Goal: Task Accomplishment & Management: Manage account settings

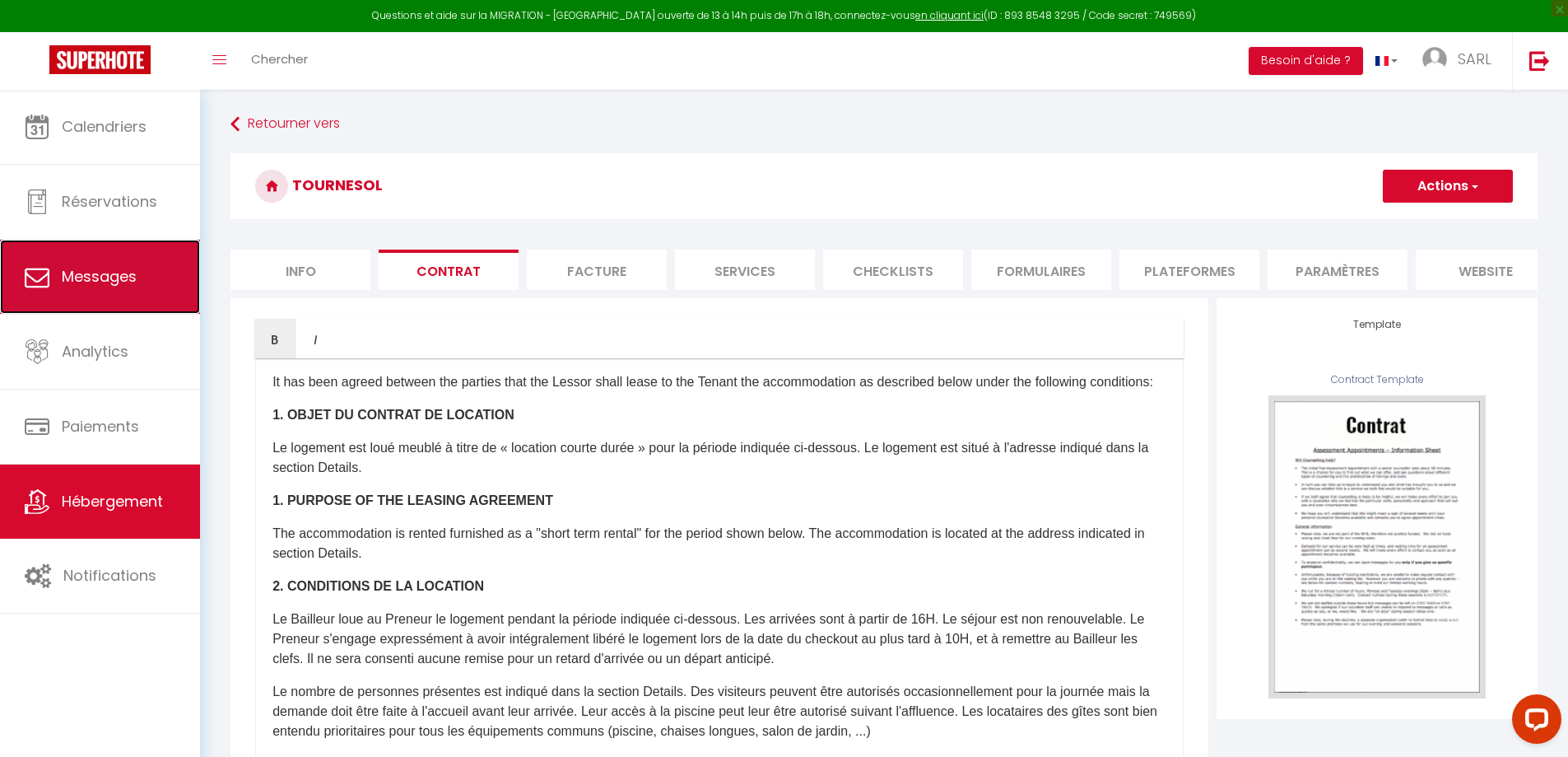
click at [133, 280] on span "Messages" at bounding box center [99, 276] width 75 height 21
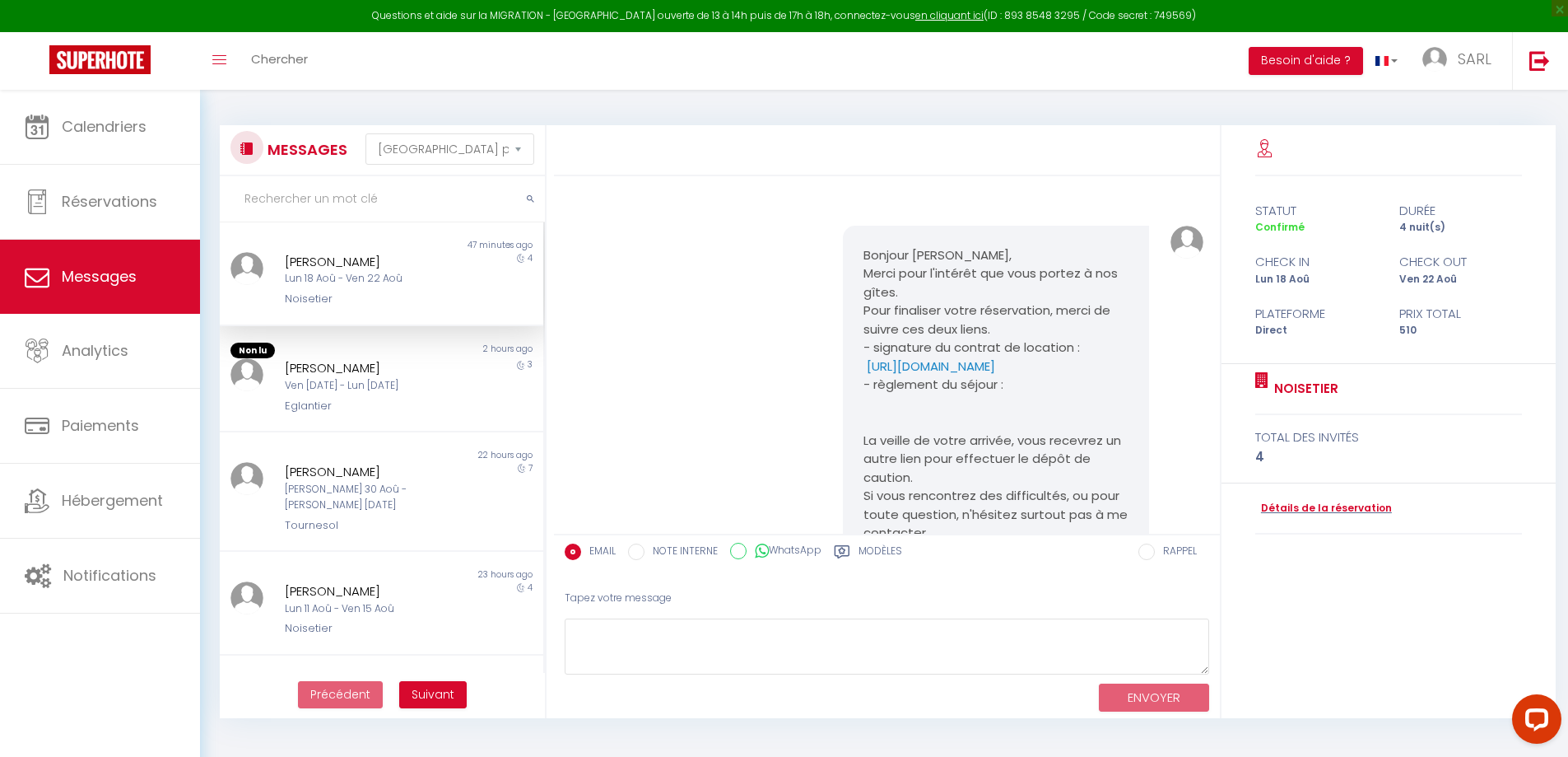
scroll to position [1203, 0]
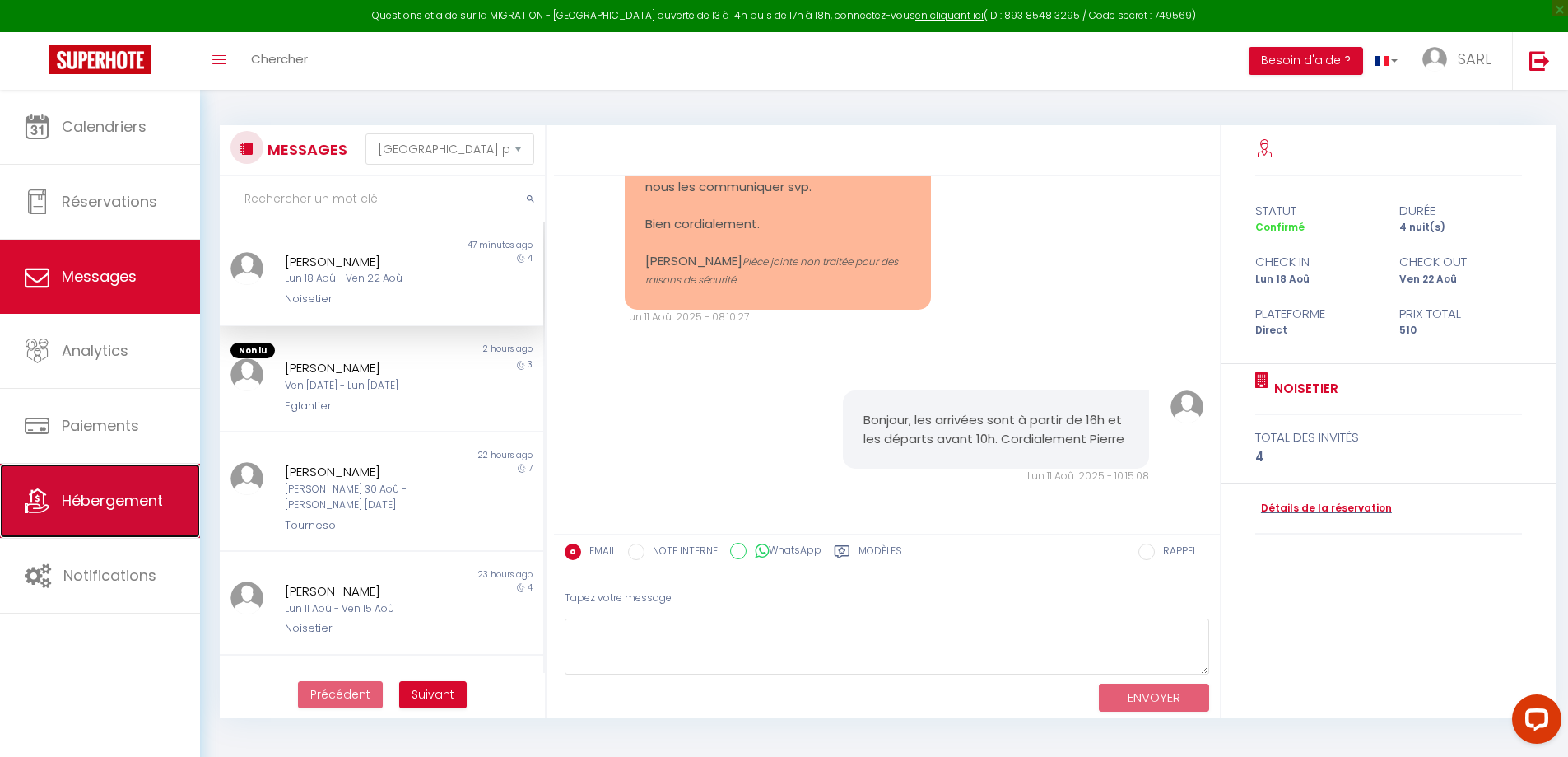
click at [115, 520] on link "Hébergement" at bounding box center [99, 500] width 200 height 74
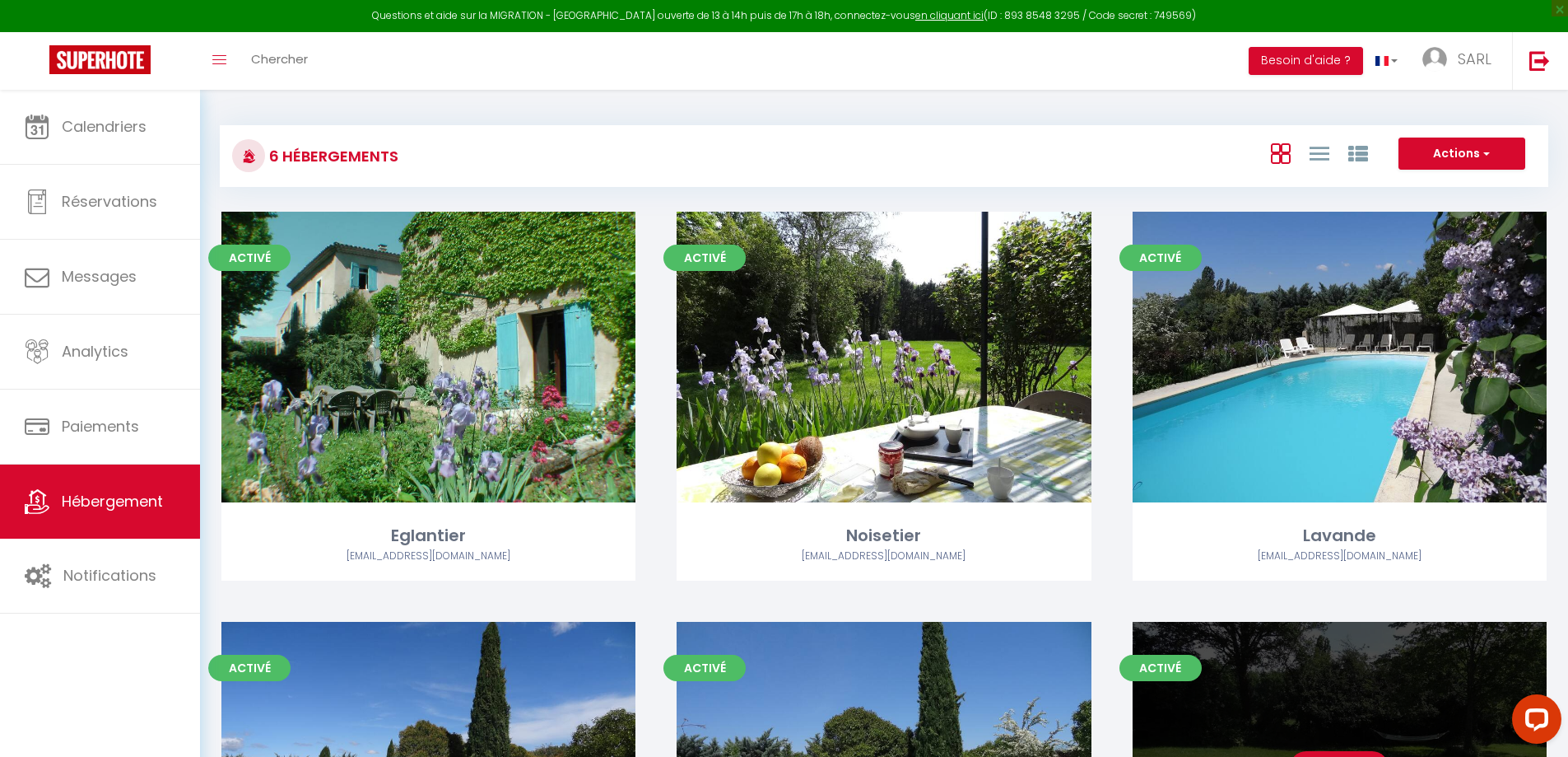
click at [1370, 739] on div "Editer" at bounding box center [1340, 767] width 414 height 290
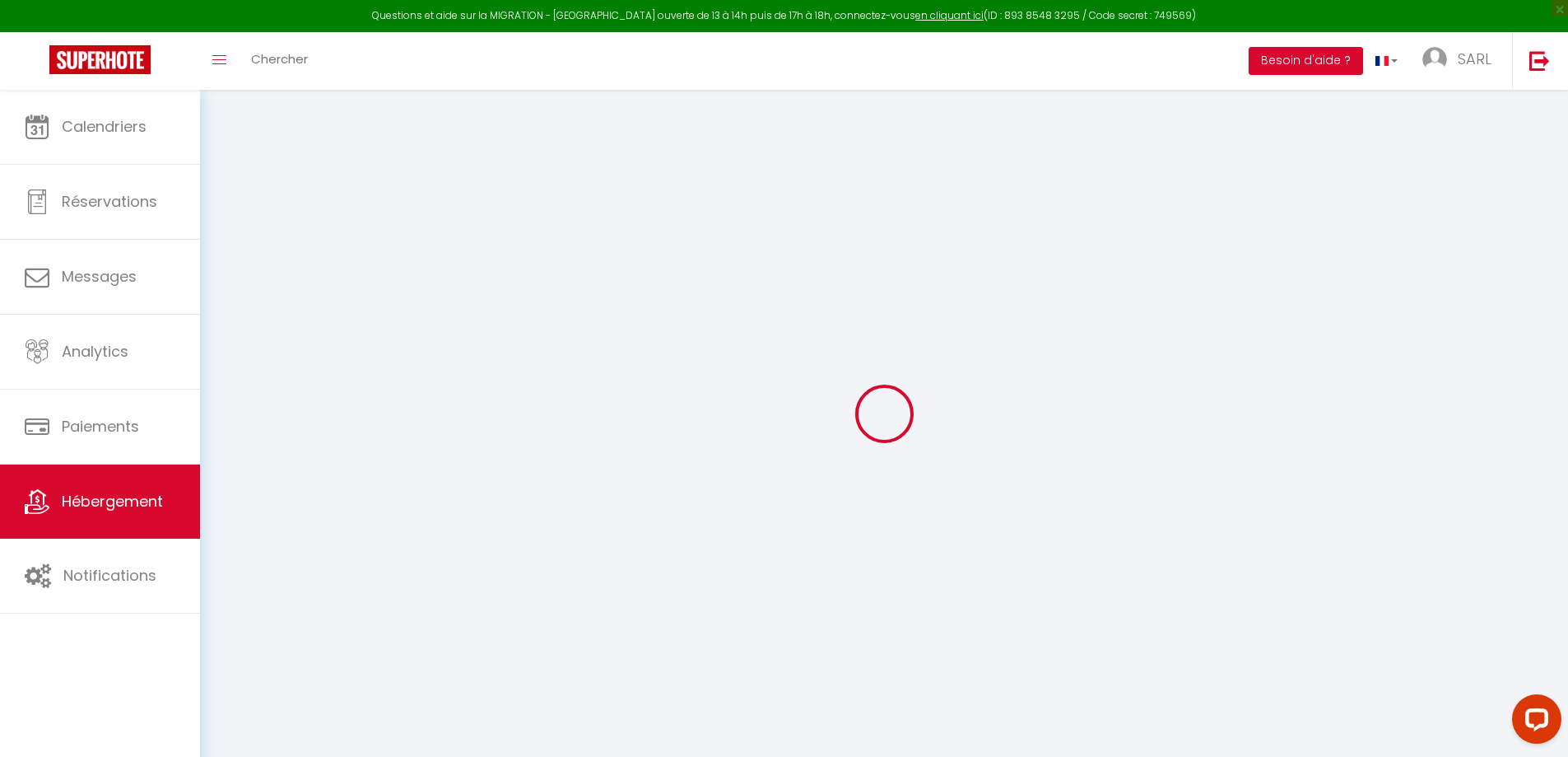
select select
checkbox input "false"
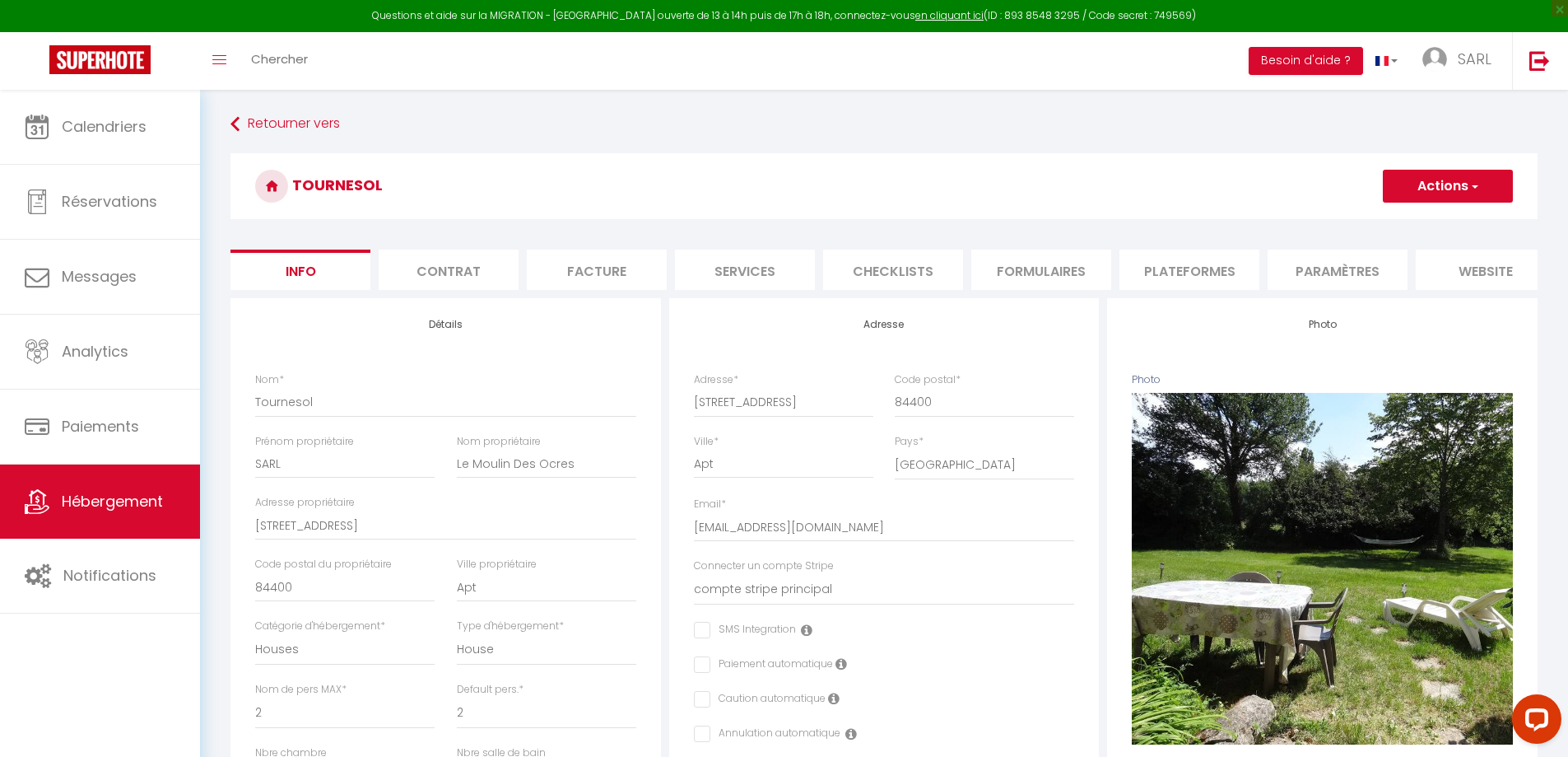
click at [425, 259] on li "Contrat" at bounding box center [449, 269] width 140 height 40
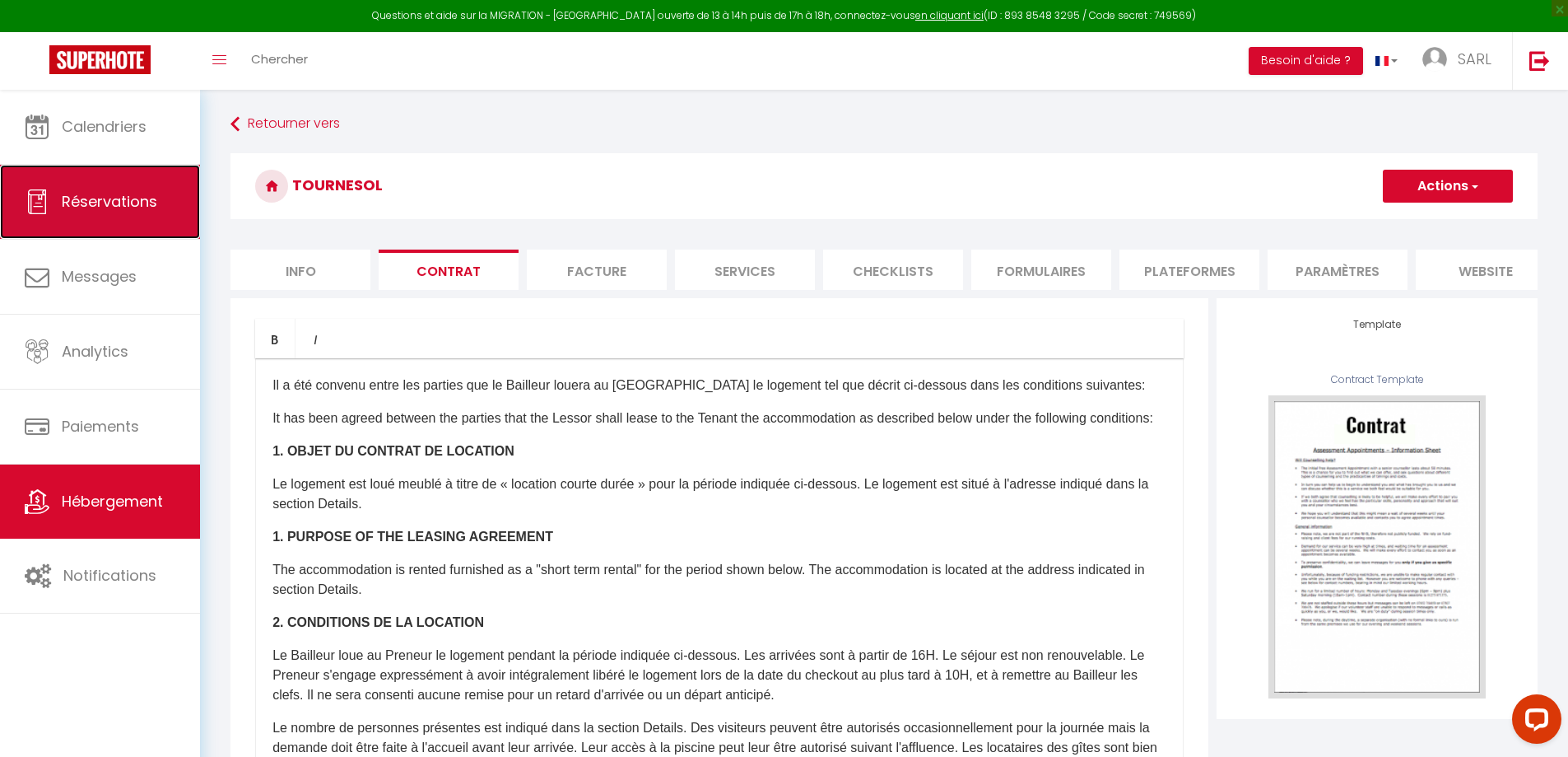
click at [107, 229] on link "Réservations" at bounding box center [99, 202] width 200 height 74
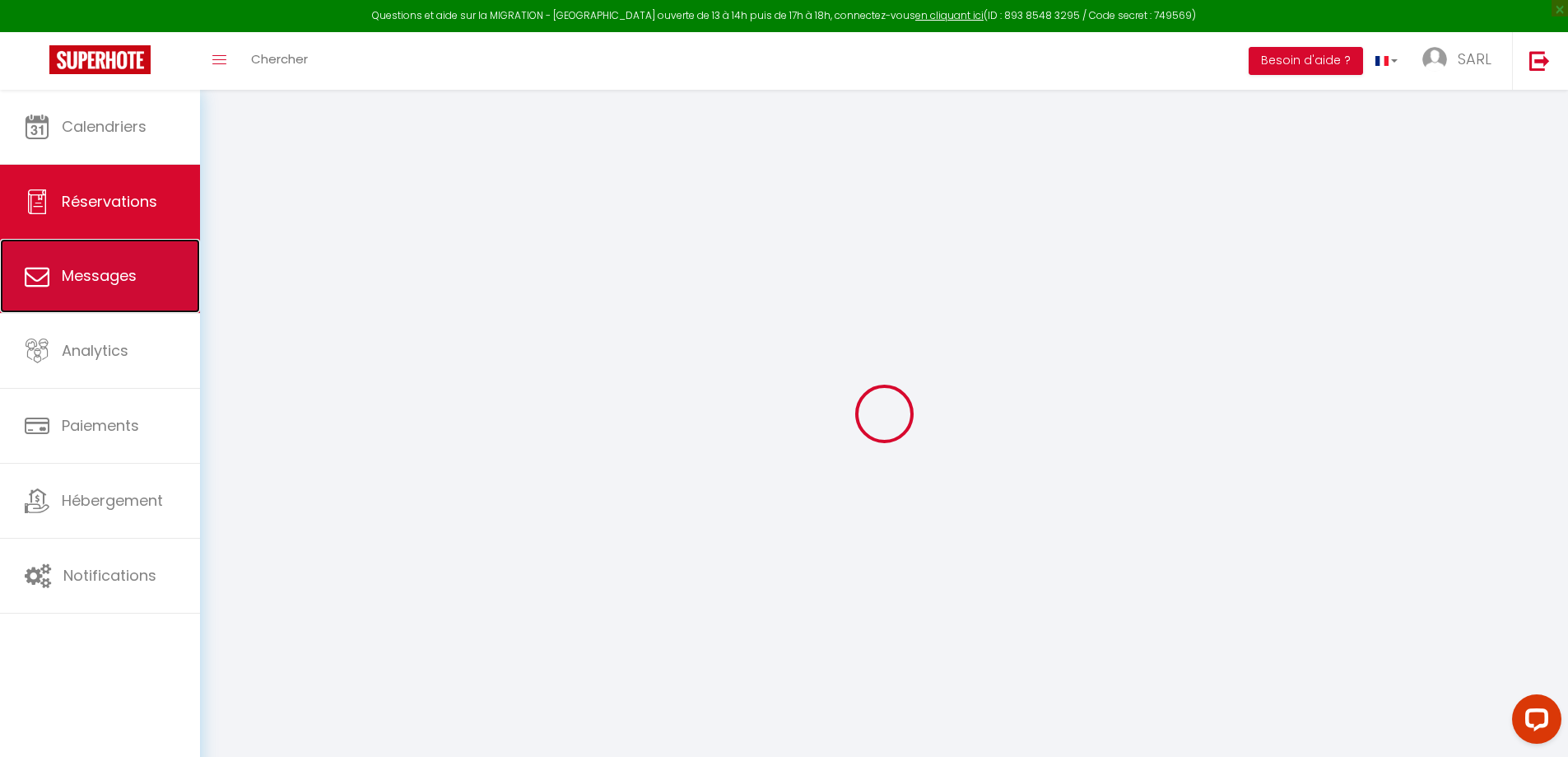
click at [121, 279] on span "Messages" at bounding box center [99, 275] width 75 height 21
select select "message"
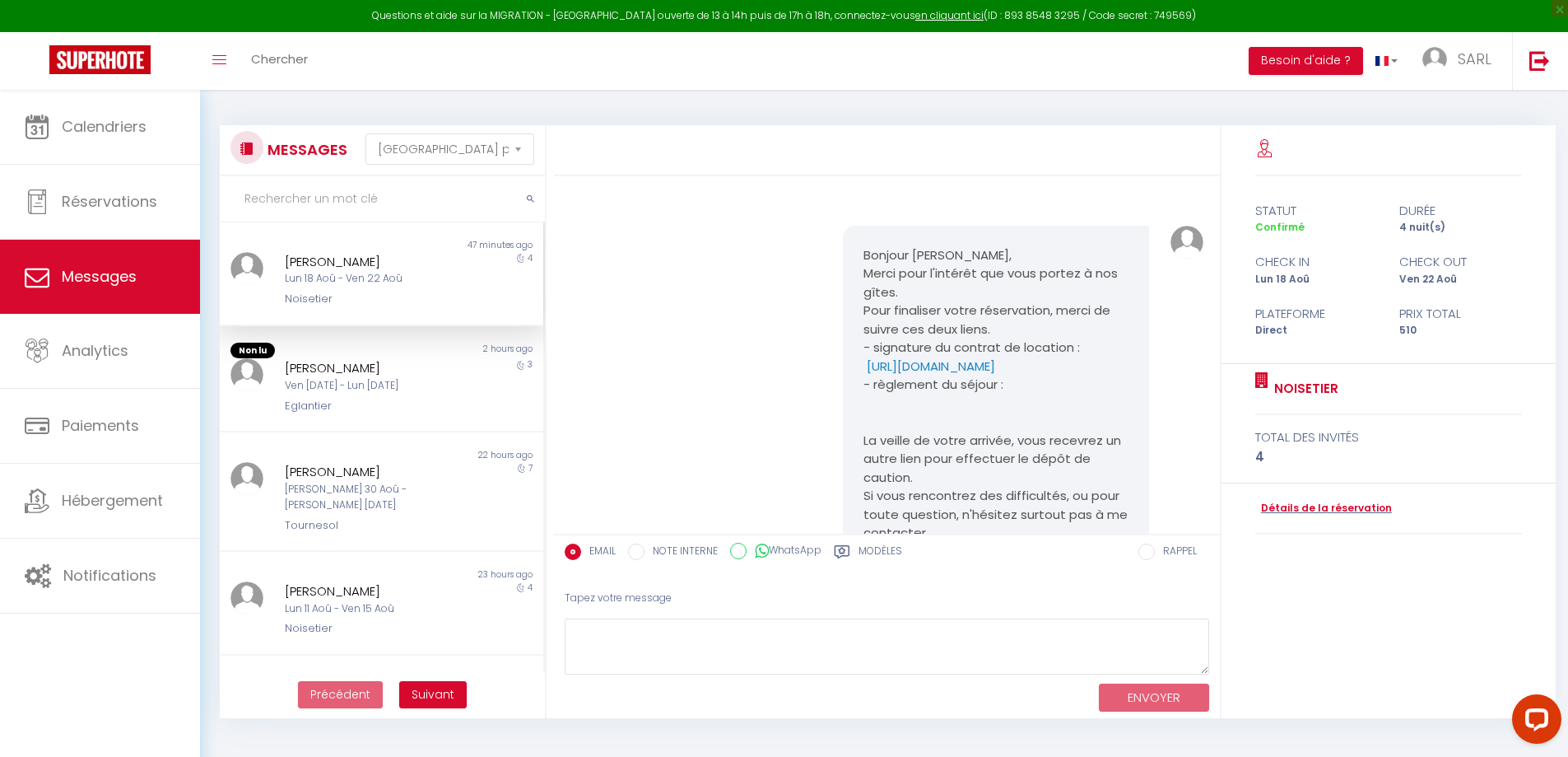
scroll to position [1203, 0]
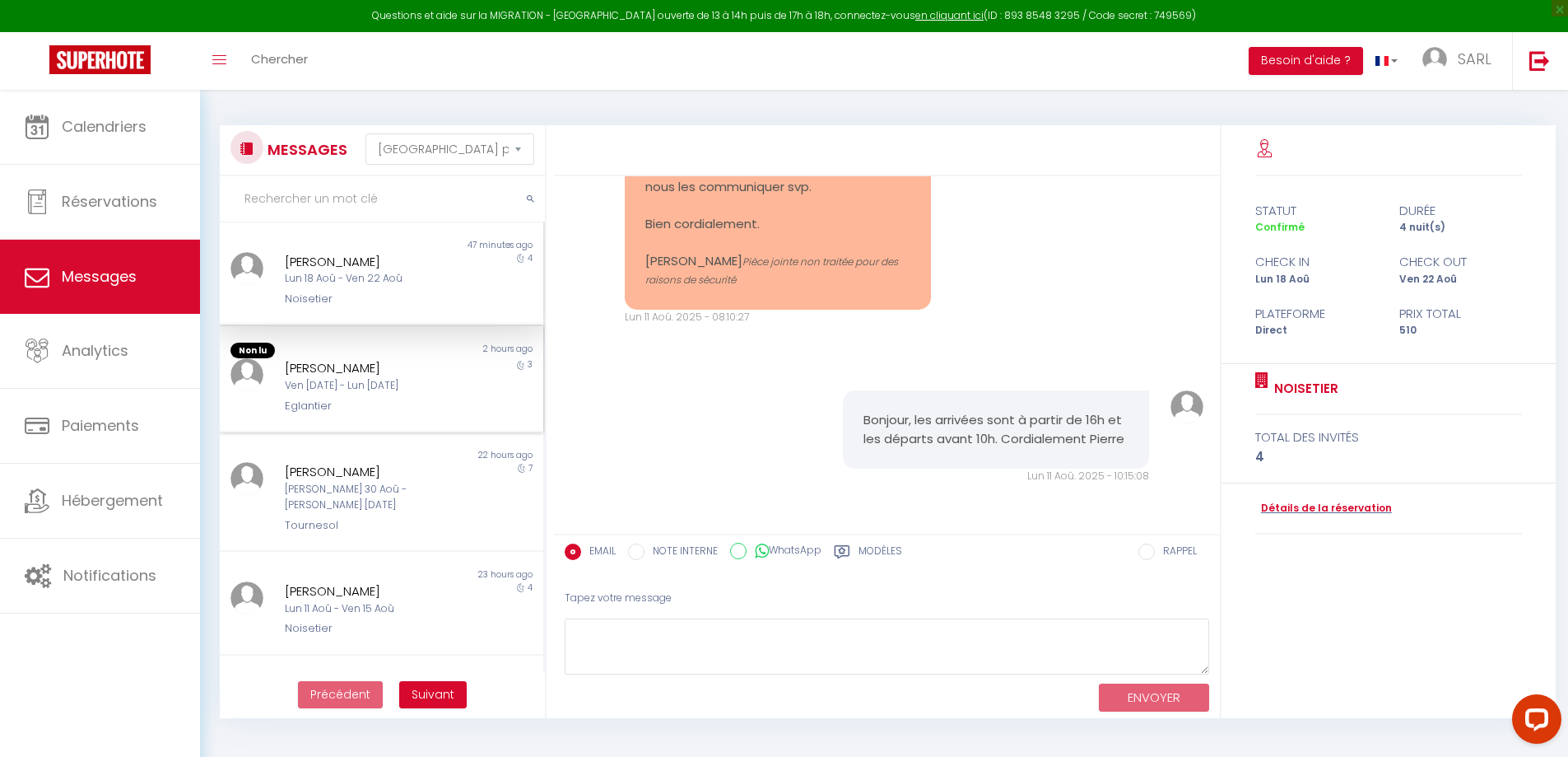
click at [408, 391] on div "Ven [DATE] - Lun [DATE]" at bounding box center [368, 385] width 167 height 15
